Goal: Information Seeking & Learning: Learn about a topic

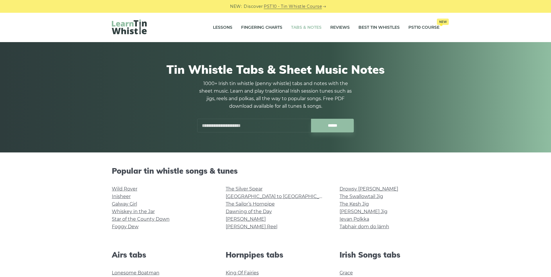
click at [219, 126] on input "text" at bounding box center [254, 126] width 114 height 14
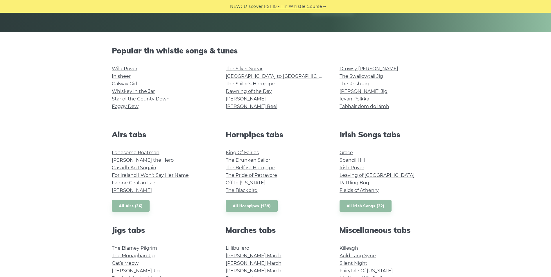
scroll to position [87, 0]
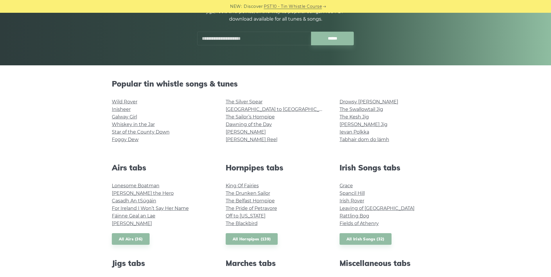
click at [227, 36] on input "text" at bounding box center [254, 39] width 114 height 14
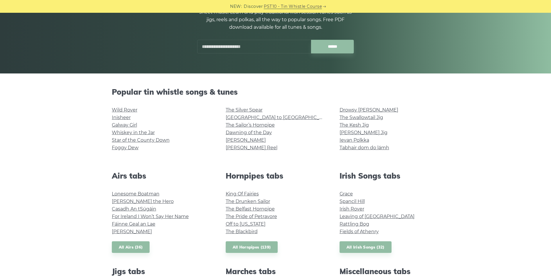
scroll to position [29, 0]
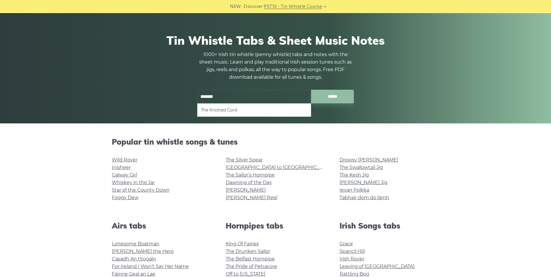
click at [223, 115] on ul "The Knotted Cord" at bounding box center [254, 109] width 114 height 13
click at [223, 114] on ul "The Knotted Cord" at bounding box center [254, 109] width 114 height 13
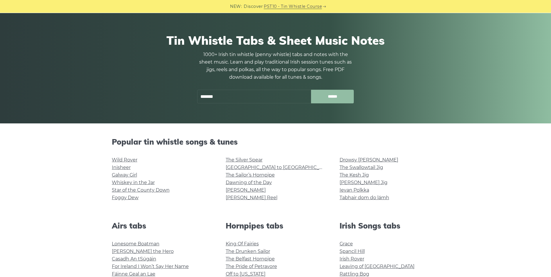
click at [328, 97] on input "******" at bounding box center [332, 97] width 43 height 14
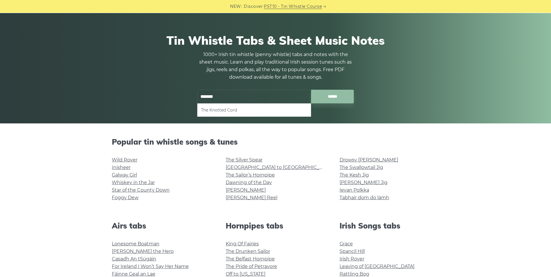
click at [214, 106] on ul "The Knotted Cord" at bounding box center [254, 109] width 114 height 13
click at [215, 109] on li "The Knotted Cord" at bounding box center [254, 110] width 106 height 7
type input "**********"
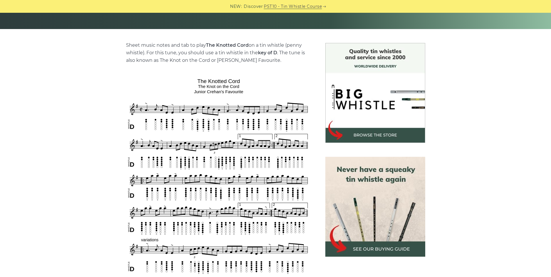
scroll to position [174, 0]
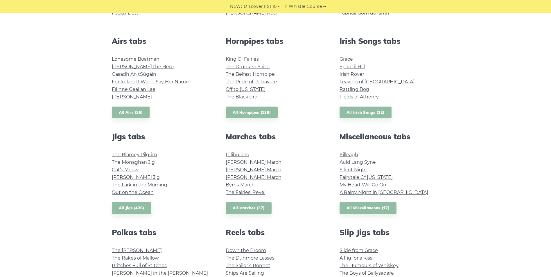
scroll to position [232, 0]
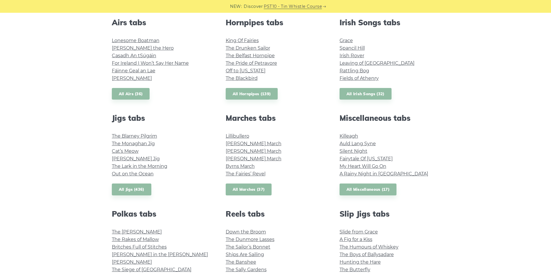
click at [253, 192] on link "All Marches (37)" at bounding box center [249, 190] width 46 height 12
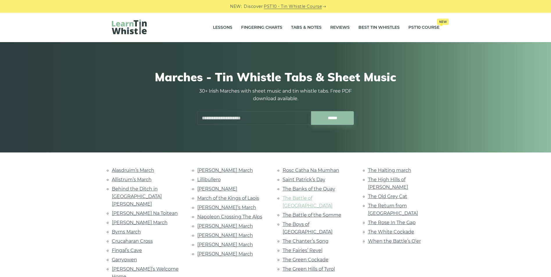
click at [320, 199] on link "The Battle of Aughrim" at bounding box center [308, 202] width 50 height 13
click at [213, 189] on link "Lord Mayo" at bounding box center [217, 189] width 40 height 6
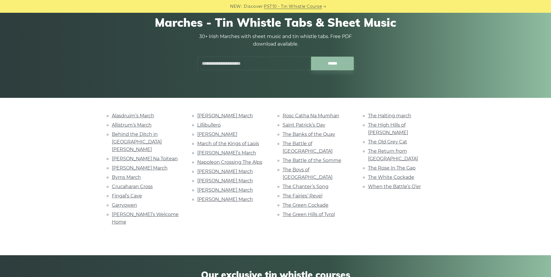
scroll to position [58, 0]
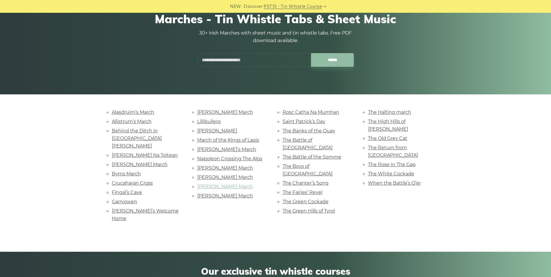
click at [219, 188] on link "O’Sullivan’s March" at bounding box center [225, 187] width 56 height 6
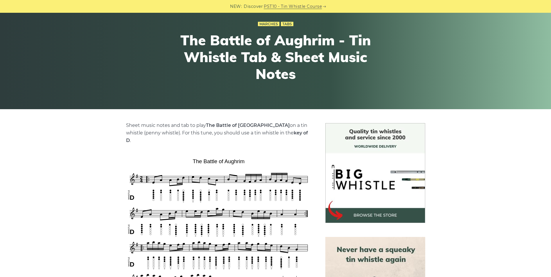
scroll to position [116, 0]
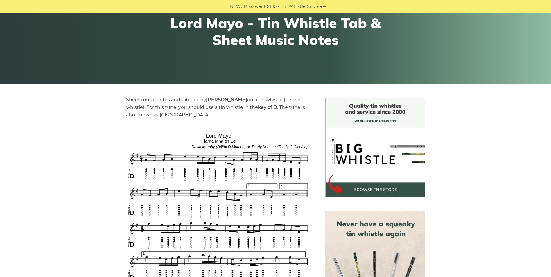
scroll to position [87, 0]
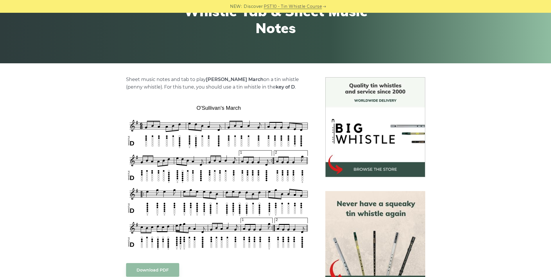
scroll to position [116, 0]
